Goal: Information Seeking & Learning: Learn about a topic

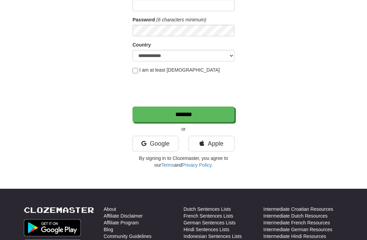
scroll to position [98, 0]
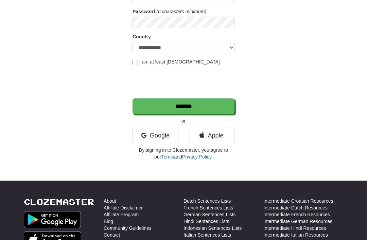
click at [146, 137] on link "Google" at bounding box center [155, 136] width 46 height 16
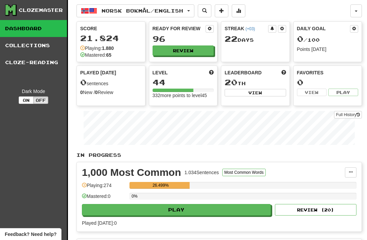
click at [195, 54] on button "Review" at bounding box center [183, 51] width 61 height 10
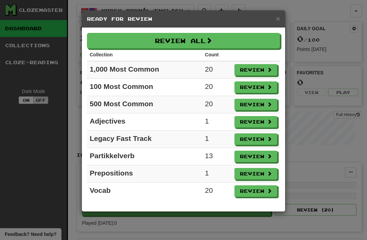
click at [257, 108] on button "Review" at bounding box center [255, 105] width 43 height 12
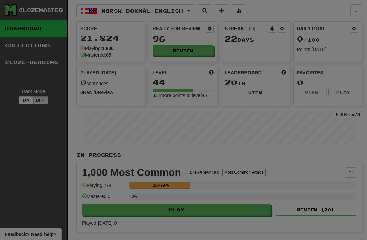
select select "**"
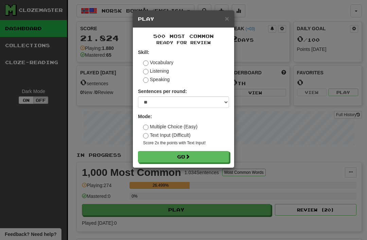
click at [157, 160] on button "Go" at bounding box center [183, 157] width 91 height 12
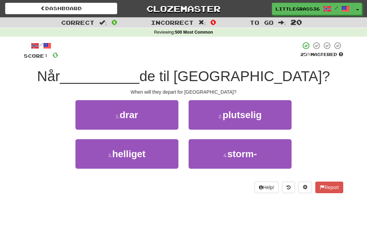
click at [86, 119] on button "1 . drar" at bounding box center [126, 115] width 103 height 30
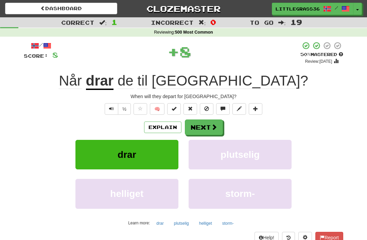
click at [209, 128] on button "Next" at bounding box center [204, 128] width 38 height 16
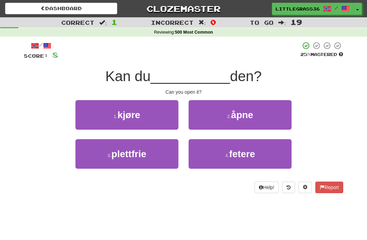
click at [247, 115] on span "åpne" at bounding box center [242, 115] width 22 height 11
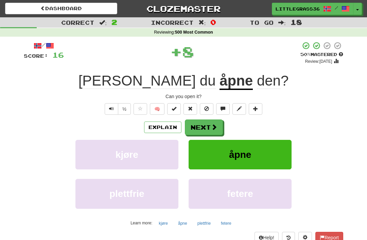
click at [218, 128] on button "Next" at bounding box center [204, 128] width 38 height 16
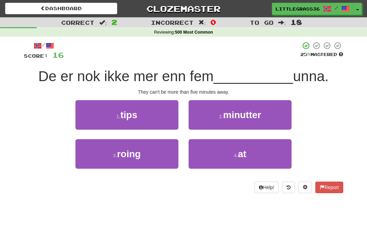
click at [243, 115] on span "minutter" at bounding box center [242, 115] width 38 height 11
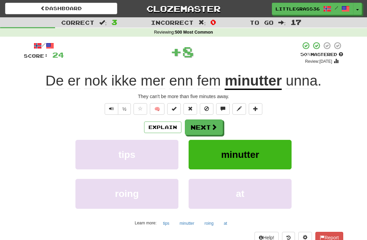
click at [218, 132] on button "Next" at bounding box center [204, 128] width 38 height 16
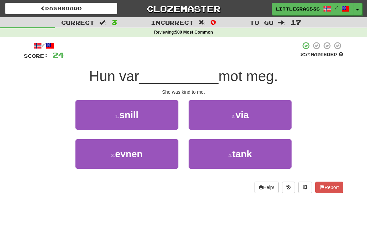
click at [87, 128] on button "1 . snill" at bounding box center [126, 115] width 103 height 30
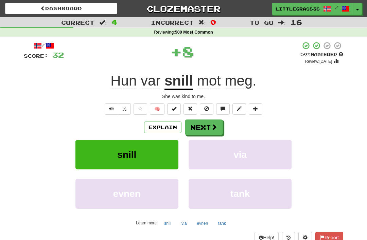
click at [222, 124] on button "Next" at bounding box center [204, 128] width 38 height 16
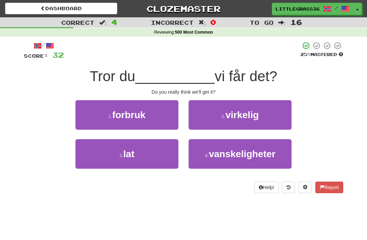
click at [242, 121] on button "2 . virkelig" at bounding box center [240, 115] width 103 height 30
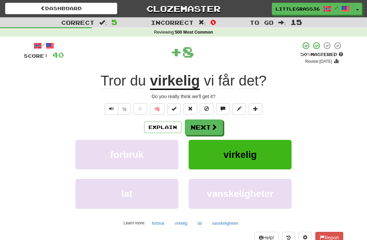
click at [214, 140] on button "virkelig" at bounding box center [240, 155] width 103 height 30
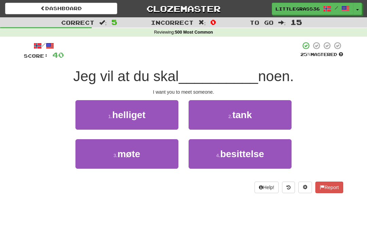
click at [129, 155] on span "møte" at bounding box center [129, 154] width 23 height 11
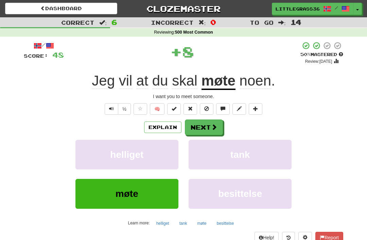
click at [214, 127] on span at bounding box center [214, 127] width 6 height 6
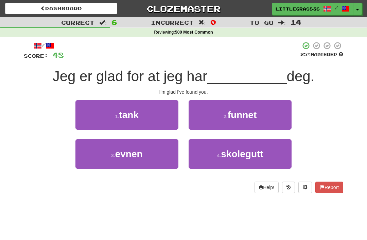
click at [234, 114] on span "funnet" at bounding box center [242, 115] width 29 height 11
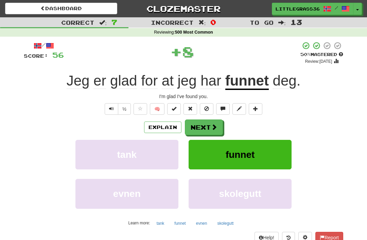
click at [210, 141] on button "funnet" at bounding box center [240, 155] width 103 height 30
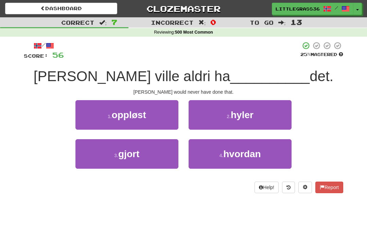
click at [132, 158] on span "gjort" at bounding box center [128, 154] width 21 height 11
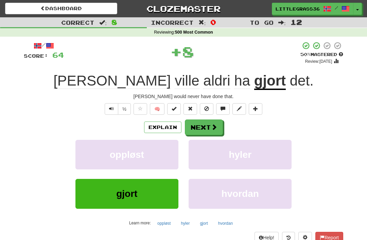
click at [215, 129] on span at bounding box center [214, 127] width 6 height 6
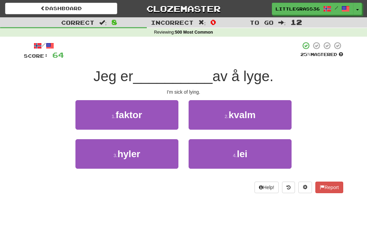
click at [217, 155] on button "4 . lei" at bounding box center [240, 154] width 103 height 30
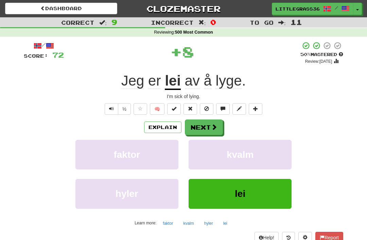
click at [214, 134] on button "Next" at bounding box center [204, 128] width 38 height 16
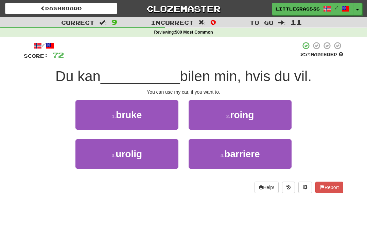
click at [95, 126] on button "1 . bruke" at bounding box center [126, 115] width 103 height 30
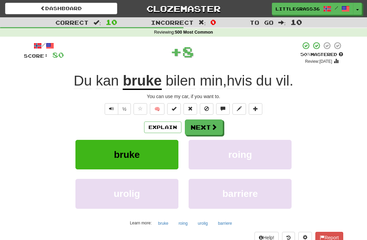
click at [215, 134] on button "Next" at bounding box center [204, 128] width 38 height 16
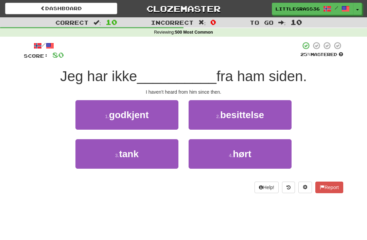
click at [220, 162] on button "4 . hørt" at bounding box center [240, 154] width 103 height 30
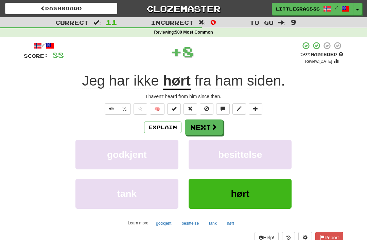
click at [213, 133] on button "Next" at bounding box center [204, 128] width 38 height 16
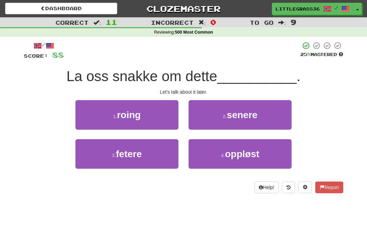
click at [231, 119] on span "senere" at bounding box center [242, 115] width 31 height 11
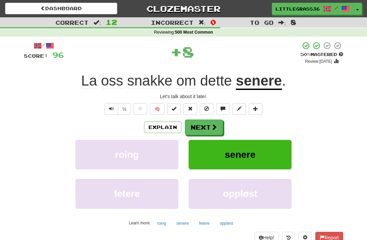
click at [207, 133] on button "Next" at bounding box center [204, 128] width 38 height 16
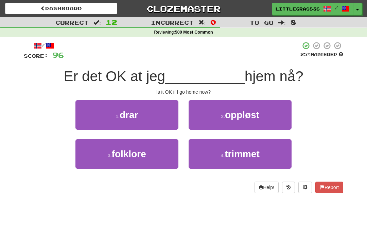
click at [90, 124] on button "1 . drar" at bounding box center [126, 115] width 103 height 30
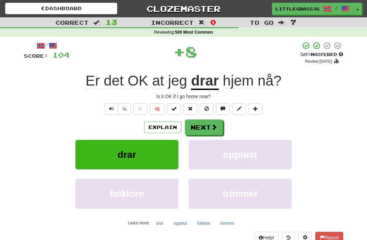
click at [215, 124] on span at bounding box center [214, 127] width 6 height 6
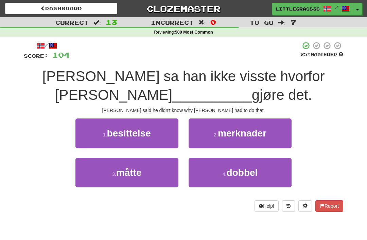
click at [150, 183] on button "3 . måtte" at bounding box center [126, 173] width 103 height 30
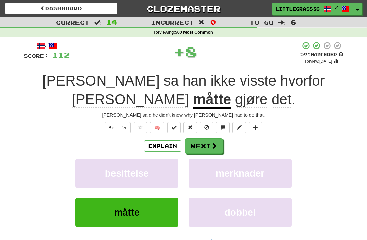
click at [212, 145] on span at bounding box center [214, 146] width 6 height 6
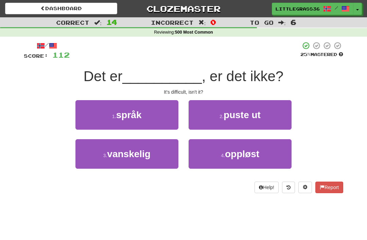
click at [133, 159] on button "3 . vanskelig" at bounding box center [126, 154] width 103 height 30
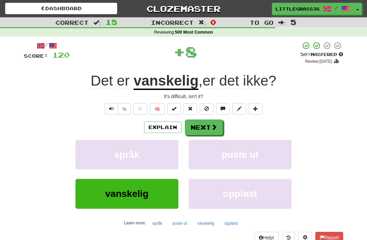
click at [217, 133] on button "Next" at bounding box center [204, 128] width 38 height 16
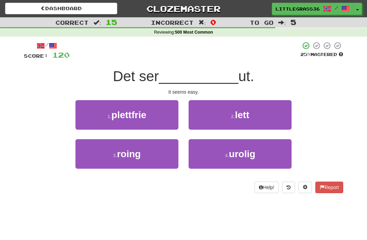
click at [228, 119] on button "2 . lett" at bounding box center [240, 115] width 103 height 30
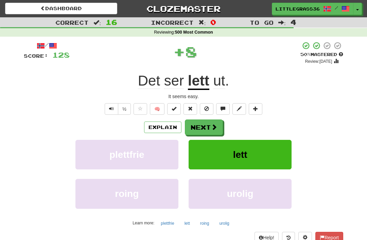
click at [213, 133] on button "Next" at bounding box center [204, 128] width 38 height 16
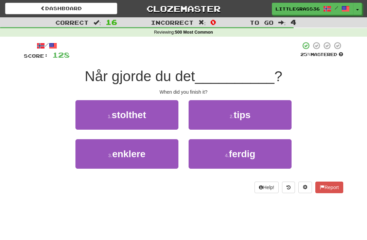
click at [217, 160] on button "4 . ferdig" at bounding box center [240, 154] width 103 height 30
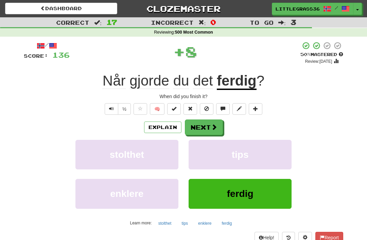
click at [213, 130] on span at bounding box center [214, 127] width 6 height 6
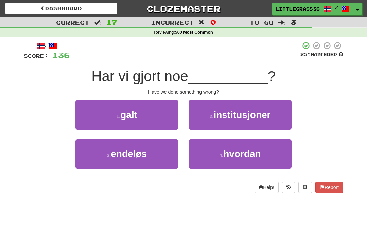
click at [88, 122] on button "1 . galt" at bounding box center [126, 115] width 103 height 30
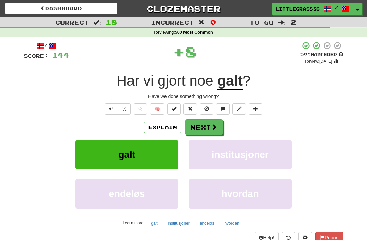
click at [220, 127] on button "Next" at bounding box center [204, 128] width 38 height 16
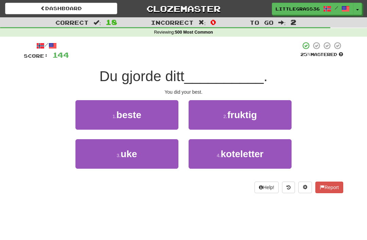
click at [172, 107] on button "1 . beste" at bounding box center [126, 115] width 103 height 30
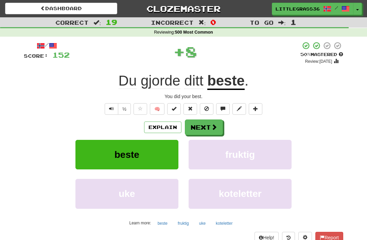
click at [216, 122] on button "Next" at bounding box center [204, 128] width 38 height 16
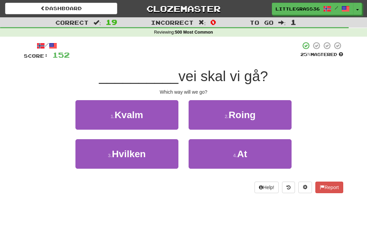
click at [177, 140] on button "3 . Hvilken" at bounding box center [126, 154] width 103 height 30
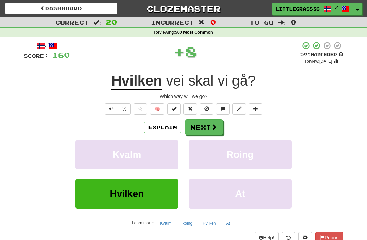
click at [201, 132] on button "Next" at bounding box center [204, 128] width 38 height 16
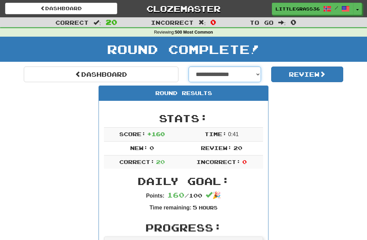
click at [232, 76] on select "**********" at bounding box center [225, 75] width 72 height 16
click at [321, 77] on button "Review" at bounding box center [307, 75] width 72 height 16
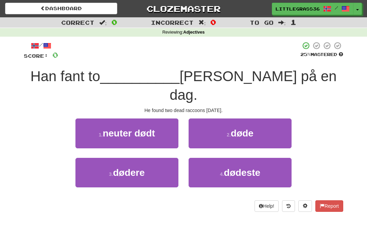
click at [255, 119] on button "2 . døde" at bounding box center [240, 134] width 103 height 30
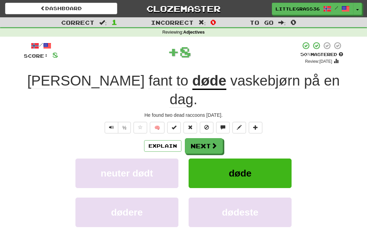
click at [216, 138] on button "Next" at bounding box center [204, 146] width 38 height 16
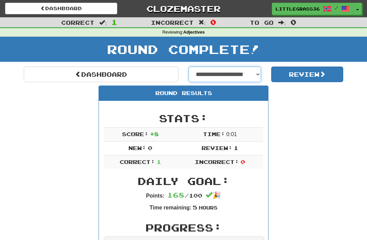
click at [251, 68] on select "**********" at bounding box center [225, 75] width 72 height 16
select select "**********"
click at [289, 81] on button "Review" at bounding box center [307, 75] width 72 height 16
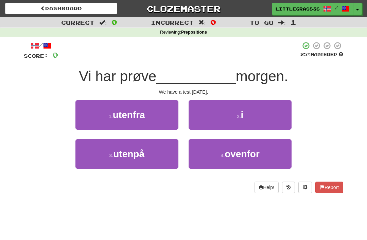
click at [243, 116] on span "i" at bounding box center [242, 115] width 3 height 11
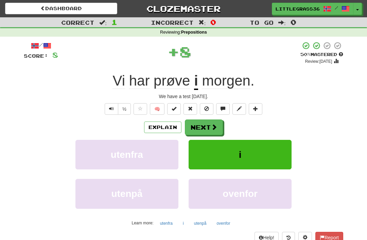
click at [220, 128] on button "Next" at bounding box center [204, 128] width 38 height 16
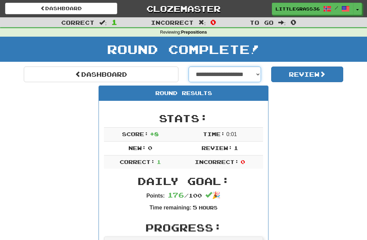
click at [249, 76] on select "**********" at bounding box center [225, 75] width 72 height 16
select select "**********"
click at [301, 74] on button "Review" at bounding box center [307, 75] width 72 height 16
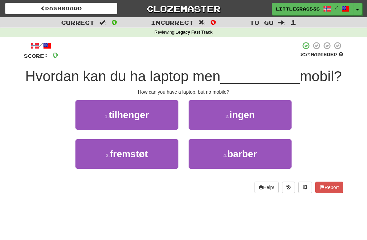
click at [245, 115] on div "/ Score: 0 25 % Mastered Hvordan kan du ha laptop men __________ mobil? How can…" at bounding box center [183, 117] width 319 height 152
click at [231, 120] on span "ingen" at bounding box center [241, 115] width 25 height 11
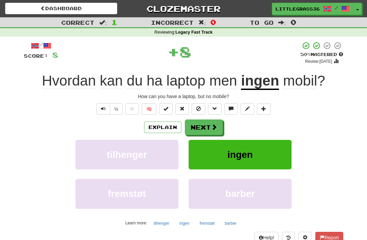
click at [218, 132] on button "Next" at bounding box center [204, 128] width 38 height 16
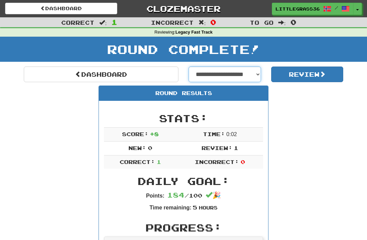
click at [252, 75] on select "**********" at bounding box center [225, 75] width 72 height 16
select select "**********"
click at [297, 81] on button "Review" at bounding box center [307, 75] width 72 height 16
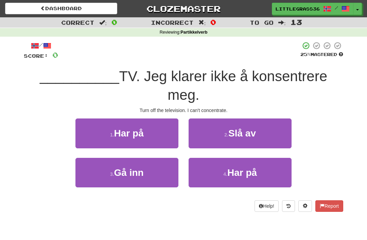
click at [248, 127] on button "2 . Slå av" at bounding box center [240, 134] width 103 height 30
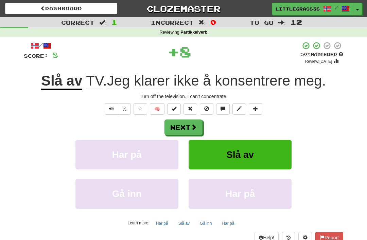
click at [202, 129] on button "Next" at bounding box center [183, 128] width 38 height 16
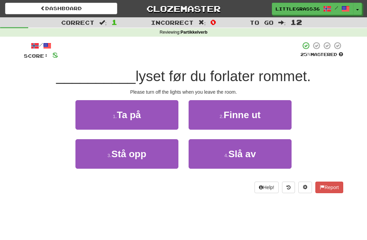
click at [222, 159] on button "4 . Slå av" at bounding box center [240, 154] width 103 height 30
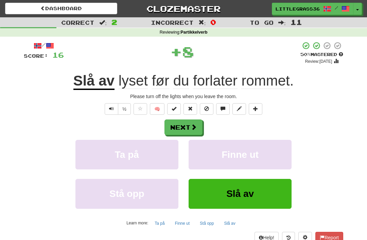
click at [202, 127] on button "Next" at bounding box center [183, 128] width 38 height 16
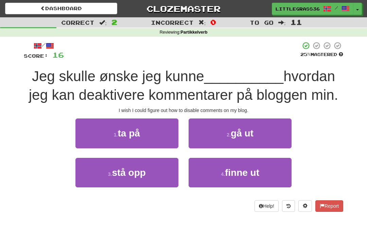
click at [232, 180] on button "4 . finne ut" at bounding box center [240, 173] width 103 height 30
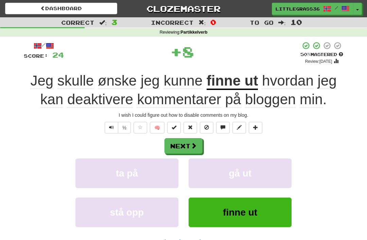
click at [206, 142] on div "Next" at bounding box center [183, 146] width 319 height 16
click at [201, 145] on button "Next" at bounding box center [183, 146] width 38 height 16
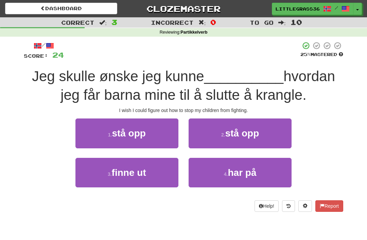
click at [78, 134] on button "1 . stå opp" at bounding box center [126, 134] width 103 height 30
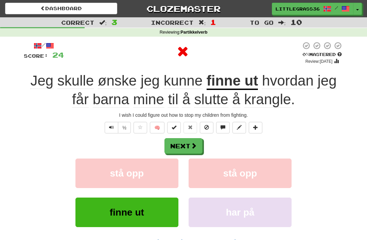
click at [206, 151] on div "Next" at bounding box center [183, 146] width 319 height 16
click at [197, 148] on button "Next" at bounding box center [183, 146] width 38 height 16
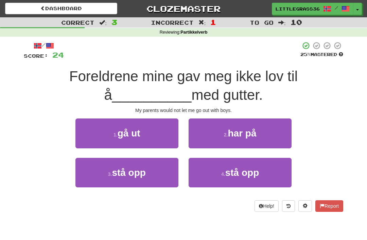
click at [77, 134] on button "1 . gå ut" at bounding box center [126, 134] width 103 height 30
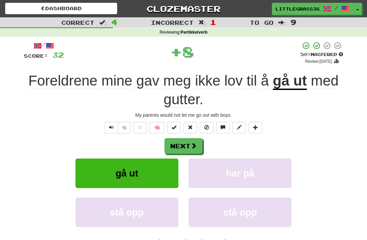
click at [200, 146] on button "Next" at bounding box center [183, 146] width 38 height 16
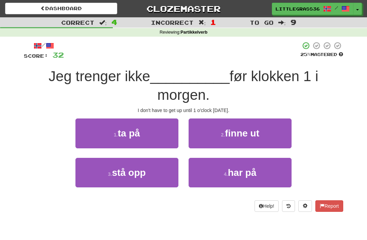
click at [86, 170] on button "3 . stå opp" at bounding box center [126, 173] width 103 height 30
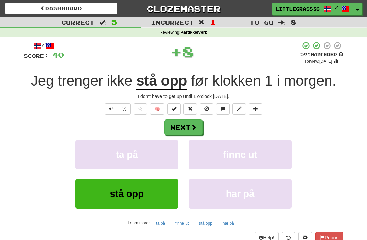
click at [199, 128] on button "Next" at bounding box center [183, 128] width 38 height 16
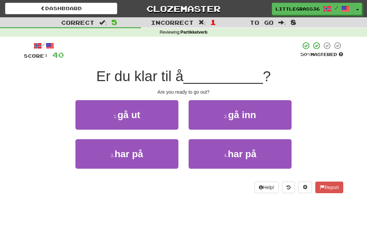
click at [76, 117] on button "1 . gå ut" at bounding box center [126, 115] width 103 height 30
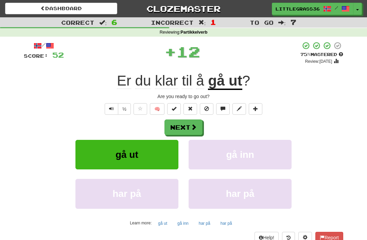
click at [201, 126] on button "Next" at bounding box center [183, 128] width 38 height 16
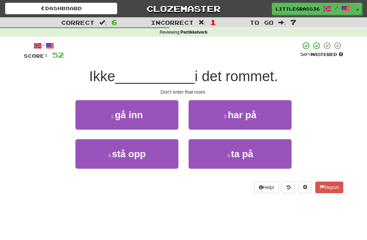
click at [76, 122] on button "1 . gå inn" at bounding box center [126, 115] width 103 height 30
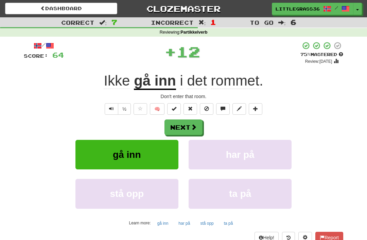
click at [202, 129] on button "Next" at bounding box center [183, 128] width 38 height 16
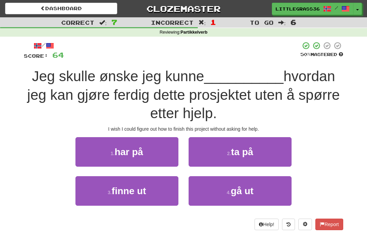
click at [226, 165] on button "2 . ta på" at bounding box center [240, 152] width 103 height 30
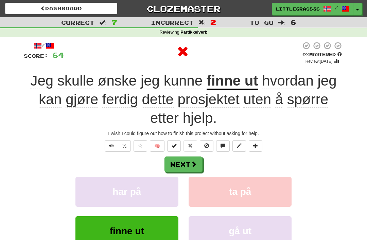
click at [201, 166] on button "Next" at bounding box center [183, 165] width 38 height 16
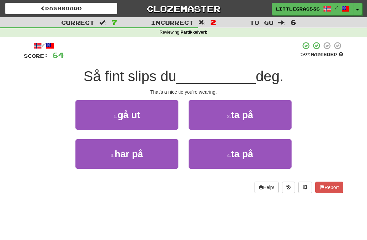
click at [85, 146] on button "3 . har på" at bounding box center [126, 154] width 103 height 30
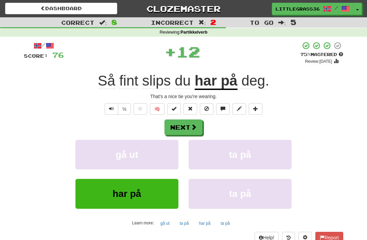
click at [203, 138] on div "Next gå ut ta på har på ta på Learn more: gå ut ta på har på ta på" at bounding box center [183, 174] width 319 height 109
click at [200, 131] on button "Next" at bounding box center [183, 128] width 38 height 16
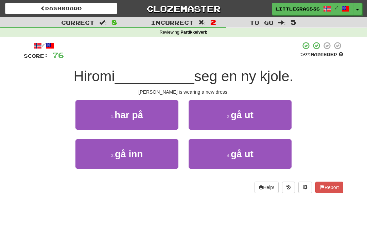
click at [77, 125] on button "1 . har på" at bounding box center [126, 115] width 103 height 30
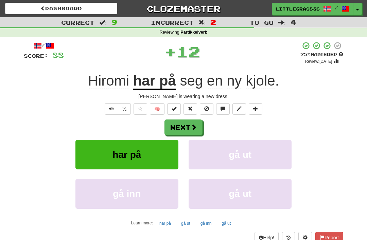
click at [201, 134] on button "Next" at bounding box center [183, 128] width 38 height 16
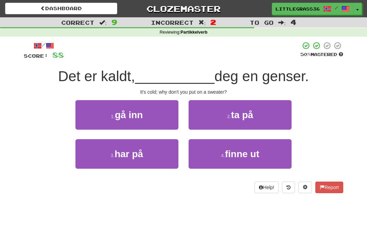
click at [83, 141] on button "3 . har på" at bounding box center [126, 154] width 103 height 30
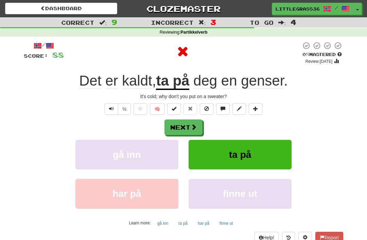
click at [202, 126] on button "Next" at bounding box center [183, 128] width 38 height 16
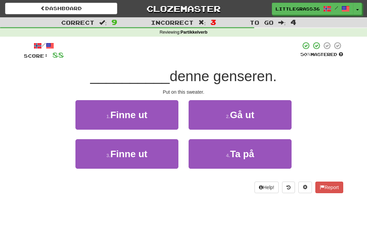
click at [216, 164] on button "4 . Ta på" at bounding box center [240, 154] width 103 height 30
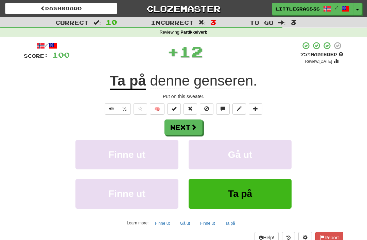
click at [201, 130] on button "Next" at bounding box center [183, 128] width 38 height 16
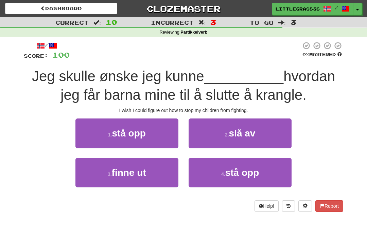
click at [81, 135] on button "1 . stå opp" at bounding box center [126, 134] width 103 height 30
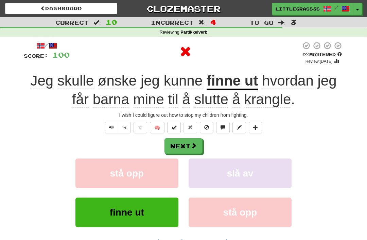
click at [202, 141] on button "Next" at bounding box center [183, 146] width 38 height 16
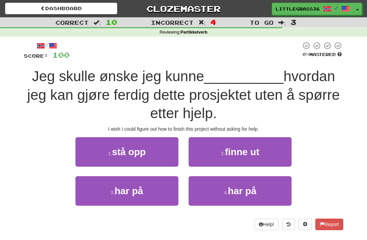
click at [227, 160] on button "2 . finne ut" at bounding box center [240, 152] width 103 height 30
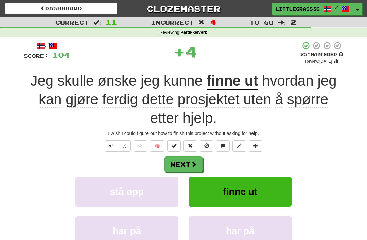
click at [202, 165] on button "Next" at bounding box center [183, 165] width 38 height 16
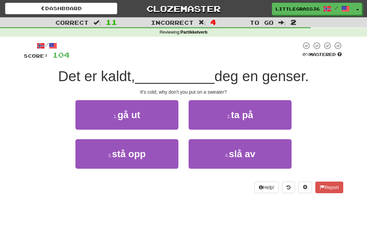
click at [222, 109] on button "2 . ta på" at bounding box center [240, 115] width 103 height 30
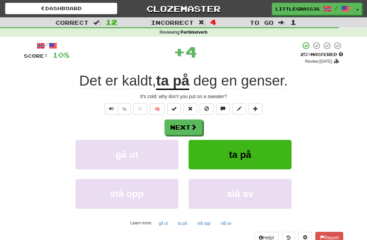
click at [193, 129] on span at bounding box center [194, 127] width 6 height 6
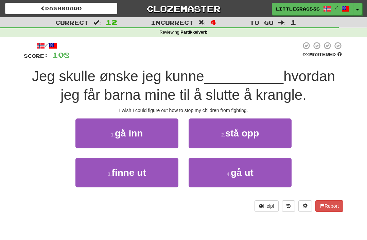
click at [88, 167] on button "3 . finne ut" at bounding box center [126, 173] width 103 height 30
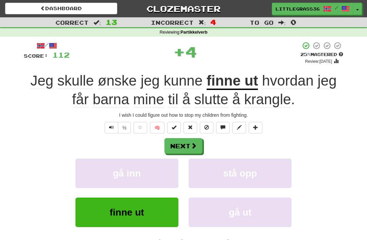
click at [201, 139] on button "Next" at bounding box center [183, 146] width 38 height 16
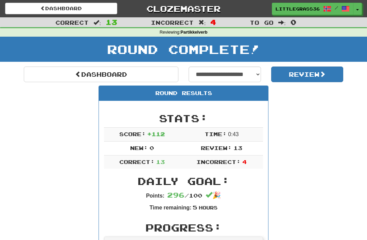
click at [27, 73] on link "Dashboard" at bounding box center [101, 75] width 155 height 16
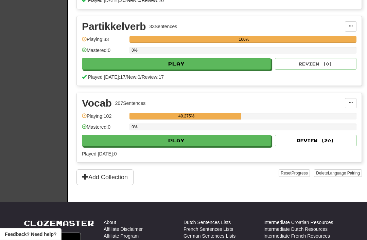
scroll to position [300, 0]
